Goal: Task Accomplishment & Management: Manage account settings

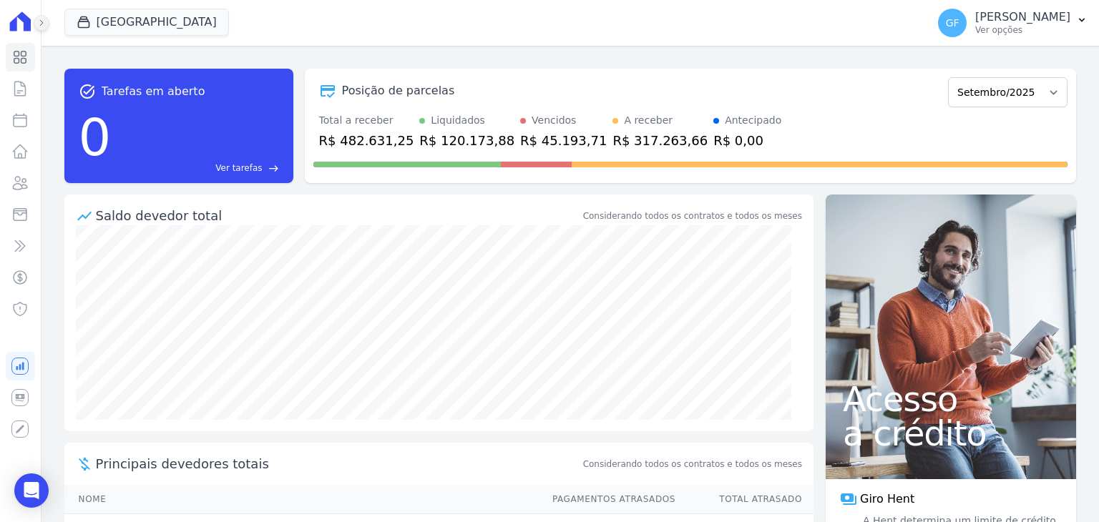
click at [37, 24] on icon at bounding box center [41, 23] width 9 height 9
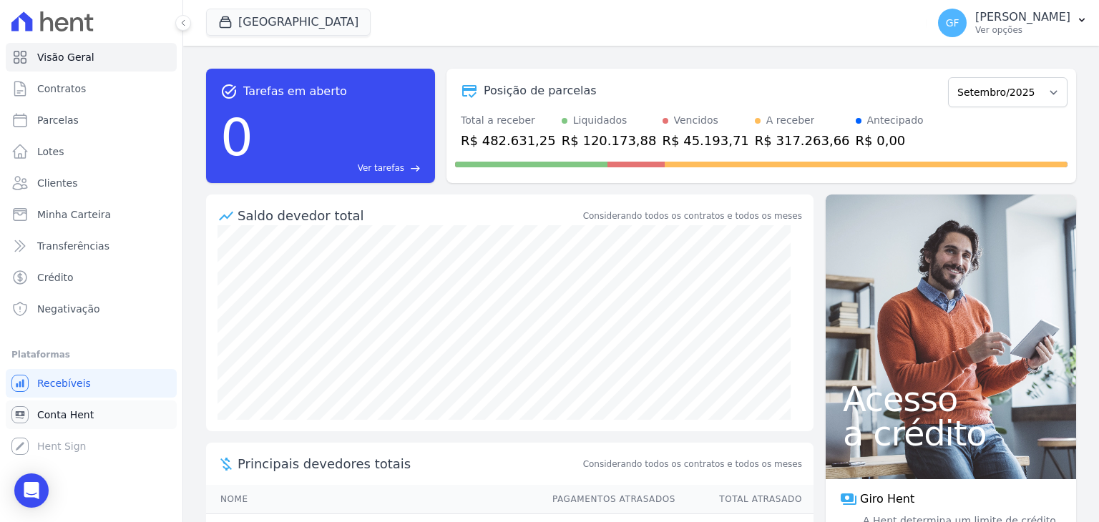
click at [69, 425] on link "Conta Hent" at bounding box center [91, 415] width 171 height 29
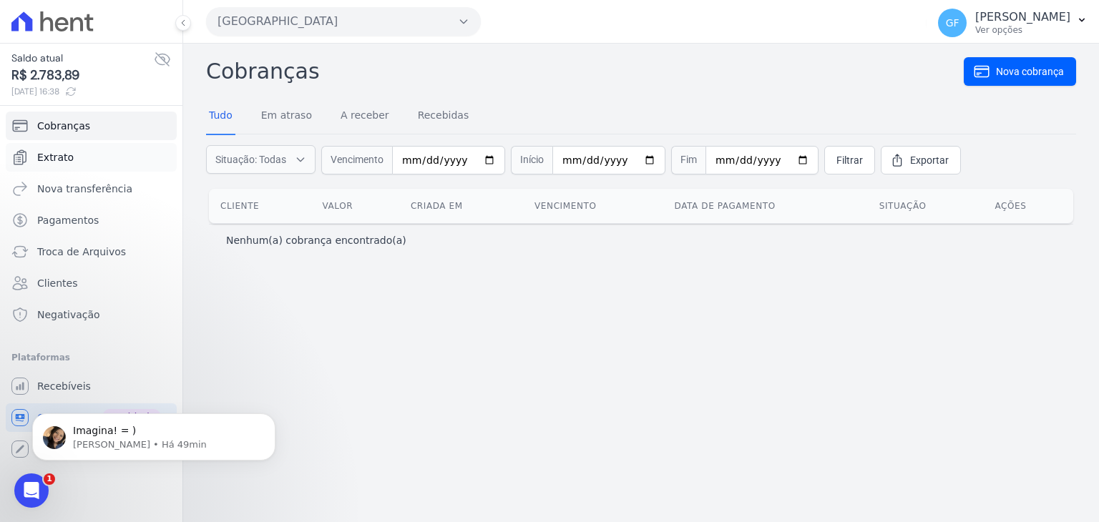
click at [62, 153] on span "Extrato" at bounding box center [55, 157] width 36 height 14
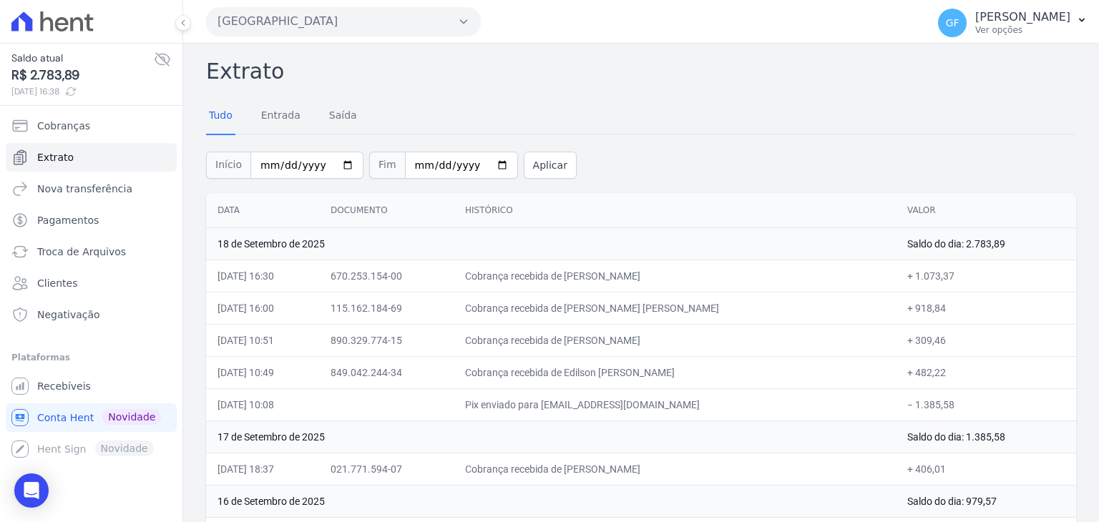
drag, startPoint x: 600, startPoint y: 311, endPoint x: 650, endPoint y: 304, distance: 49.8
click at [650, 304] on td "Cobrança recebida de [PERSON_NAME] [PERSON_NAME]" at bounding box center [675, 308] width 442 height 32
click at [650, 305] on td "Cobrança recebida de [PERSON_NAME] [PERSON_NAME]" at bounding box center [675, 308] width 442 height 32
drag, startPoint x: 604, startPoint y: 309, endPoint x: 642, endPoint y: 304, distance: 38.3
click at [628, 306] on td "Cobrança recebida de [PERSON_NAME] [PERSON_NAME]" at bounding box center [675, 308] width 442 height 32
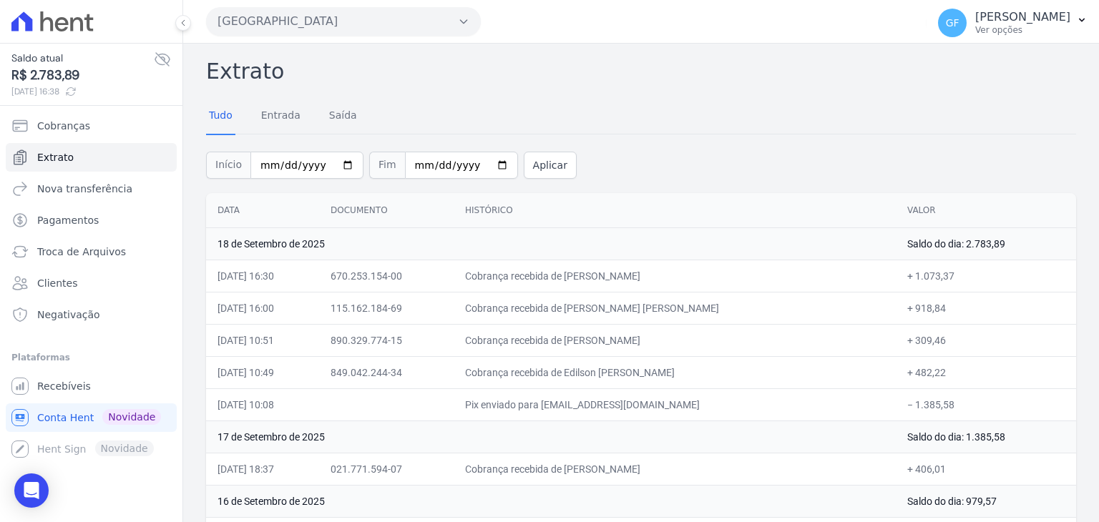
click at [667, 304] on td "Cobrança recebida de [PERSON_NAME] [PERSON_NAME]" at bounding box center [675, 308] width 442 height 32
drag, startPoint x: 604, startPoint y: 310, endPoint x: 707, endPoint y: 307, distance: 103.1
click at [707, 307] on td "Cobrança recebida de [PERSON_NAME] [PERSON_NAME]" at bounding box center [675, 308] width 442 height 32
copy td "Thamires [PERSON_NAME]"
drag, startPoint x: 607, startPoint y: 276, endPoint x: 673, endPoint y: 271, distance: 66.7
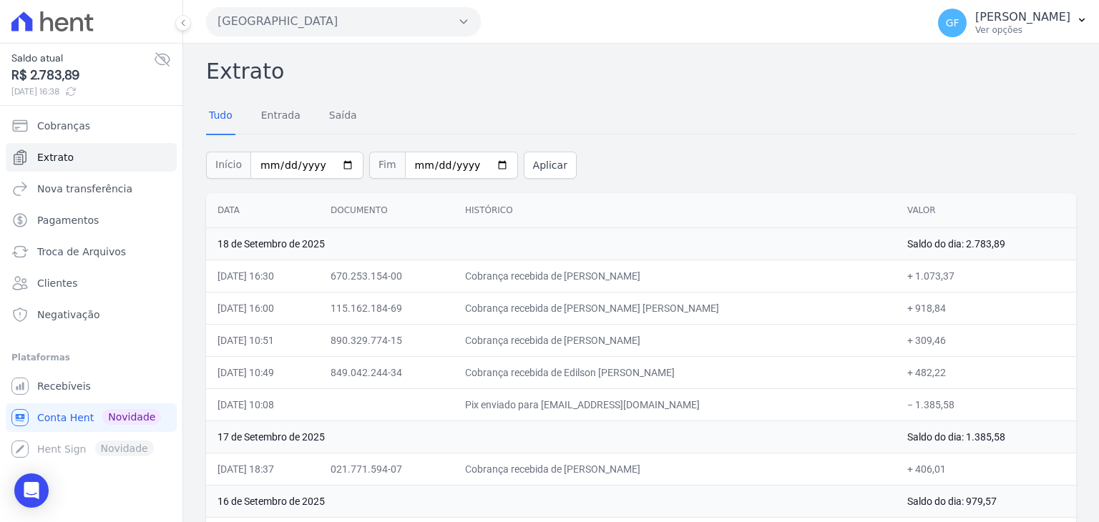
click at [673, 271] on td "Cobrança recebida de [PERSON_NAME]" at bounding box center [675, 276] width 442 height 32
click at [609, 270] on td "Cobrança recebida de [PERSON_NAME]" at bounding box center [675, 276] width 442 height 32
drag, startPoint x: 604, startPoint y: 275, endPoint x: 713, endPoint y: 273, distance: 109.5
click at [713, 273] on td "Cobrança recebida de [PERSON_NAME]" at bounding box center [675, 276] width 442 height 32
copy td "[PERSON_NAME]"
